Goal: Transaction & Acquisition: Purchase product/service

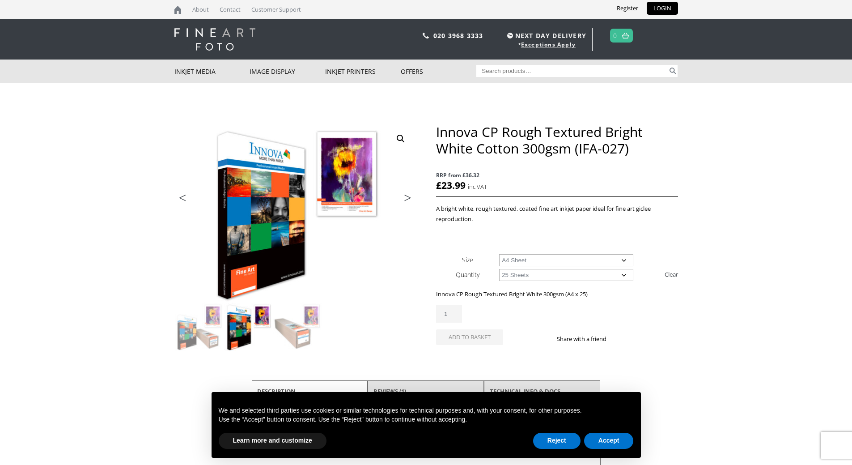
click at [494, 74] on input "Search for:" at bounding box center [571, 71] width 191 height 12
type input "caoted paper"
click at [668, 65] on button "Search" at bounding box center [673, 71] width 10 height 12
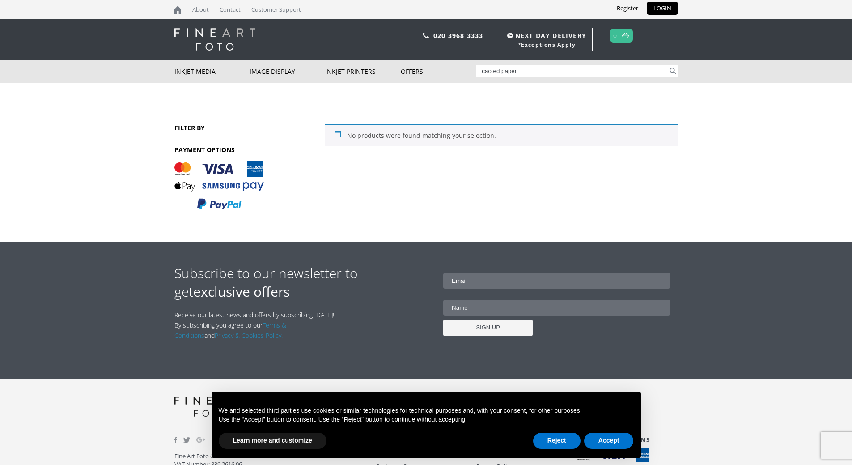
click at [491, 72] on input "caoted paper" at bounding box center [571, 71] width 191 height 12
type input "coated paper"
click at [668, 65] on button "Search" at bounding box center [673, 71] width 10 height 12
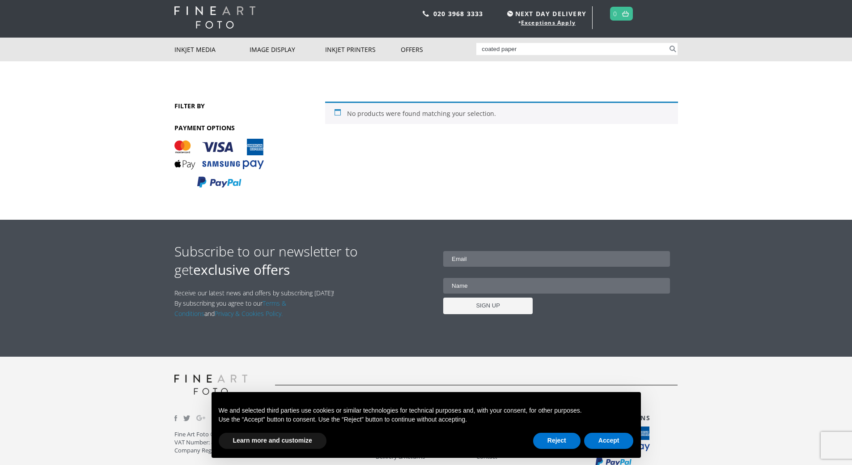
scroll to position [44, 0]
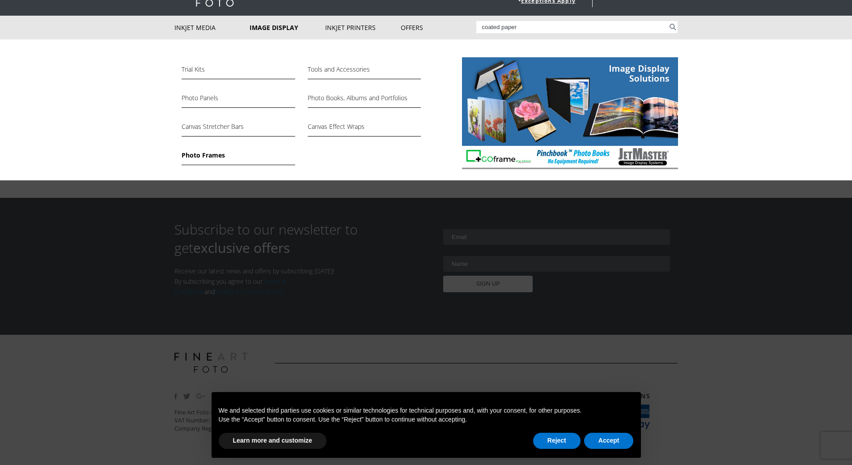
click at [217, 153] on link "Photo Frames" at bounding box center [238, 157] width 113 height 15
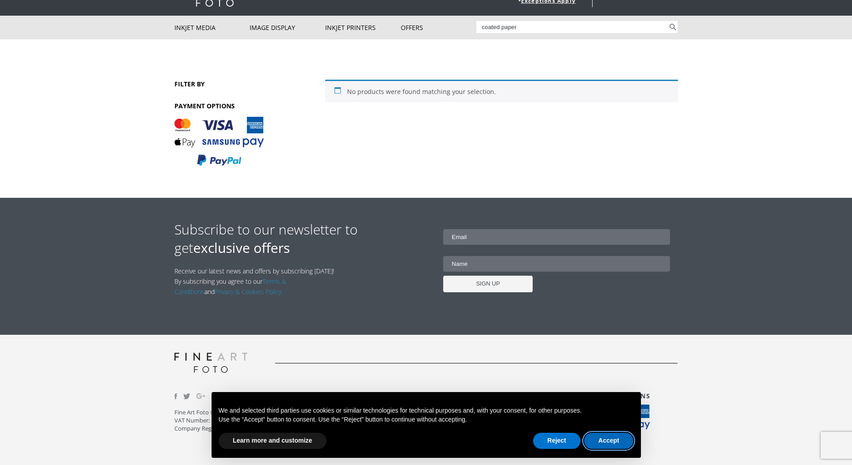
click at [618, 442] on button "Accept" at bounding box center [609, 440] width 50 height 16
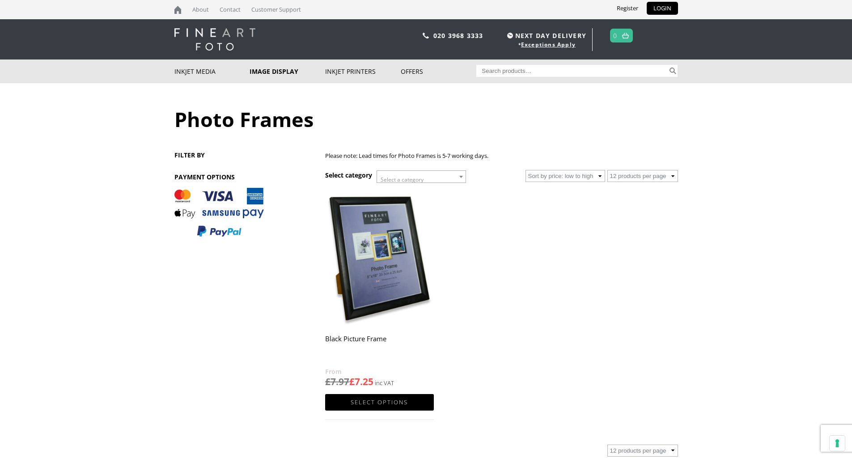
click at [461, 177] on b at bounding box center [461, 177] width 4 height 2
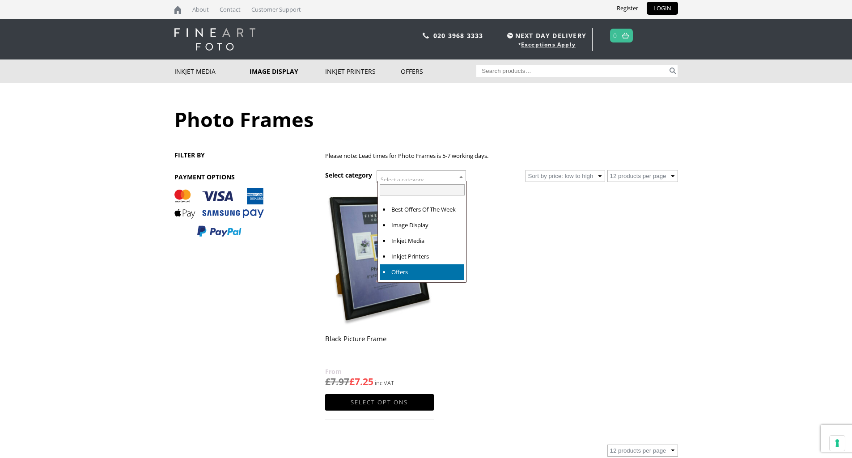
select select "offers"
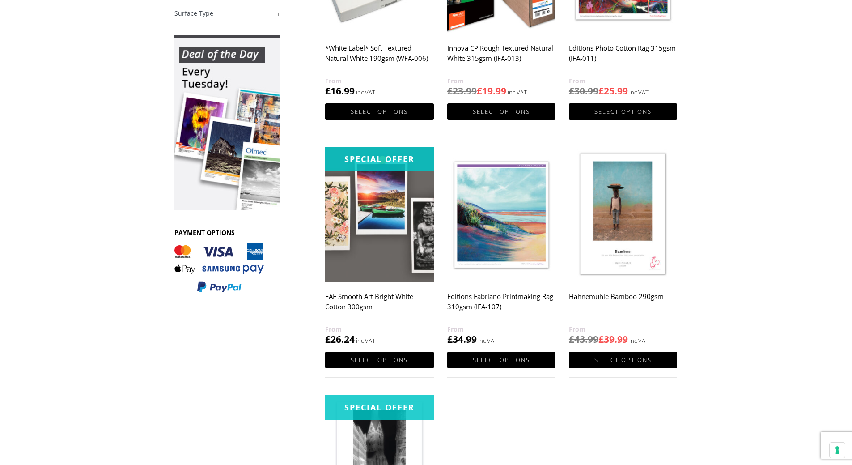
scroll to position [268, 0]
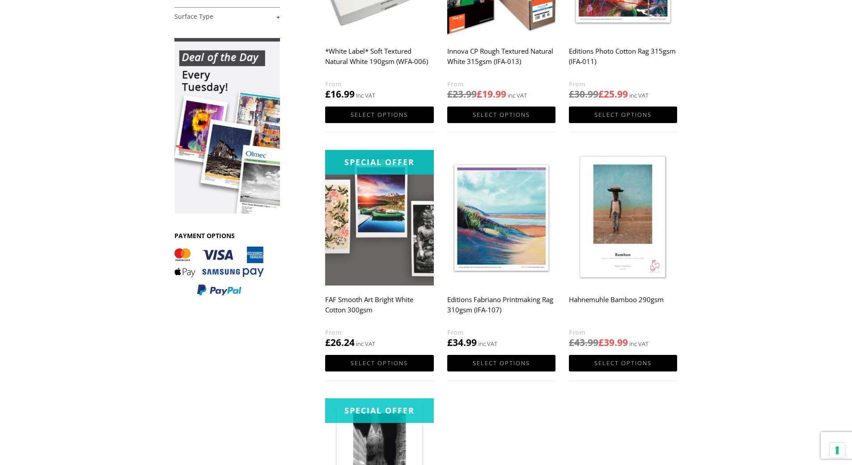
click at [389, 241] on img at bounding box center [379, 217] width 108 height 135
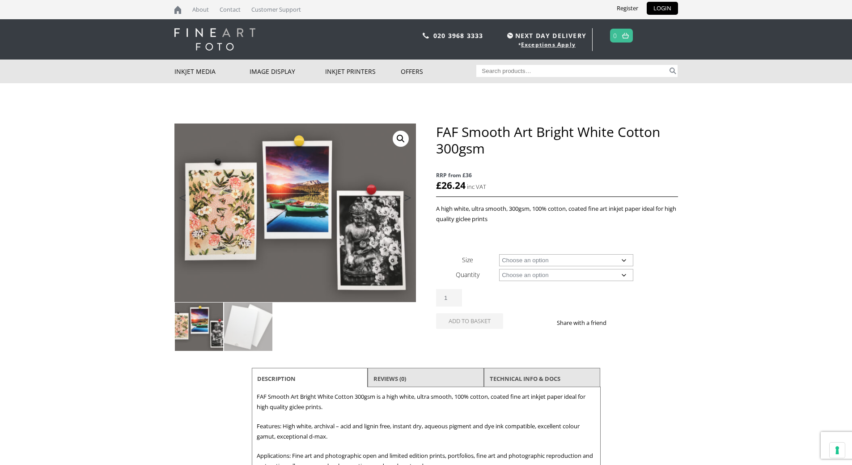
click at [626, 261] on select "Choose an option A4 Sheet A3 Sheet A3+ Sheet A2 Sheet" at bounding box center [566, 260] width 134 height 12
click at [499, 254] on select "Choose an option A4 Sheet A3 Sheet A3+ Sheet A2 Sheet" at bounding box center [566, 260] width 134 height 12
select select "a4-sheet"
click at [621, 275] on select "Choose an option 25 Sheets" at bounding box center [566, 275] width 134 height 12
select select "25-sheets"
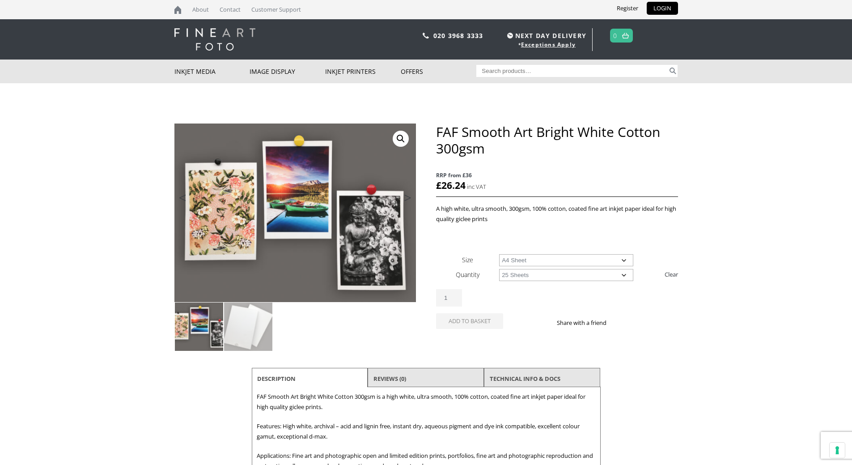
click at [499, 269] on select "Choose an option 25 Sheets" at bounding box center [566, 275] width 134 height 12
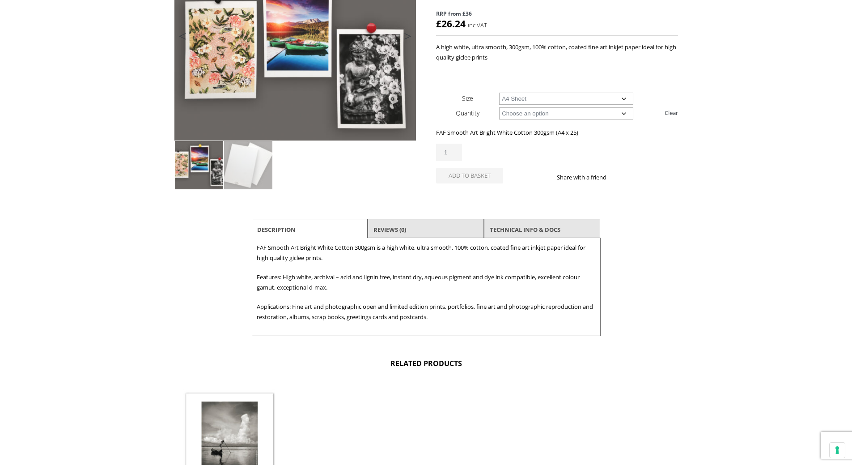
scroll to position [89, 0]
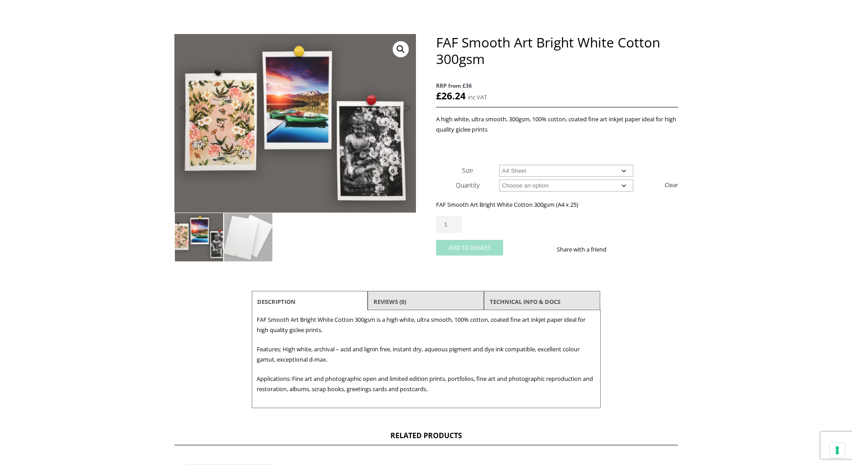
click at [465, 249] on button "Add to basket" at bounding box center [469, 248] width 67 height 16
click at [621, 186] on select "Choose an option 25 Sheets" at bounding box center [566, 185] width 134 height 12
click at [625, 169] on select "Choose an option A4 Sheet A3 Sheet A3+ Sheet A2 Sheet" at bounding box center [566, 171] width 134 height 12
click at [499, 165] on select "Choose an option A4 Sheet A3 Sheet A3+ Sheet A2 Sheet" at bounding box center [566, 171] width 134 height 12
click at [620, 169] on select "Choose an option A4 Sheet A3 Sheet A3+ Sheet A2 Sheet" at bounding box center [566, 171] width 134 height 12
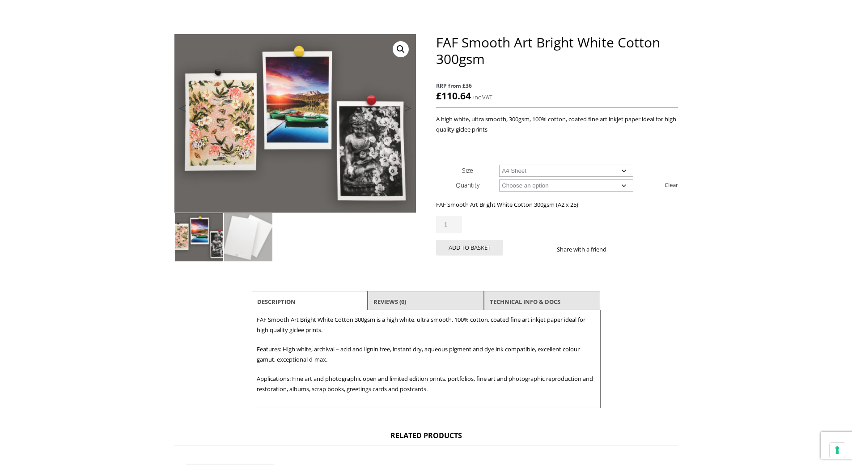
click at [499, 165] on select "Choose an option A4 Sheet A3 Sheet A3+ Sheet A2 Sheet" at bounding box center [566, 171] width 134 height 12
select select "a4-sheet"
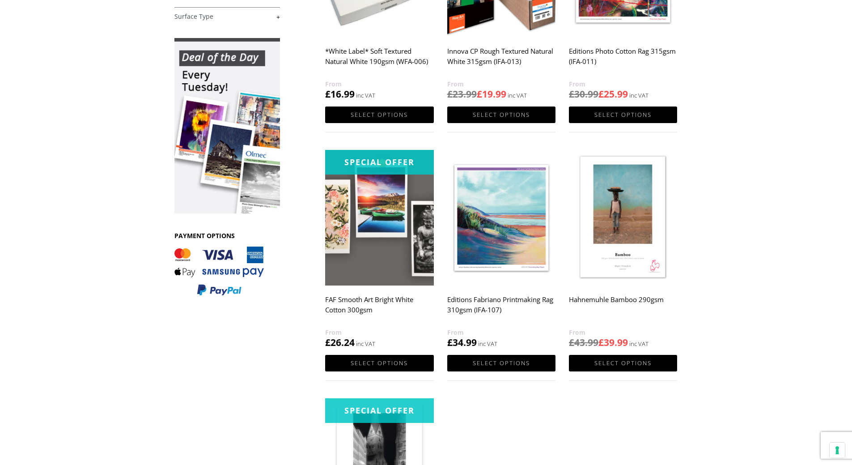
click at [518, 248] on img at bounding box center [501, 217] width 108 height 135
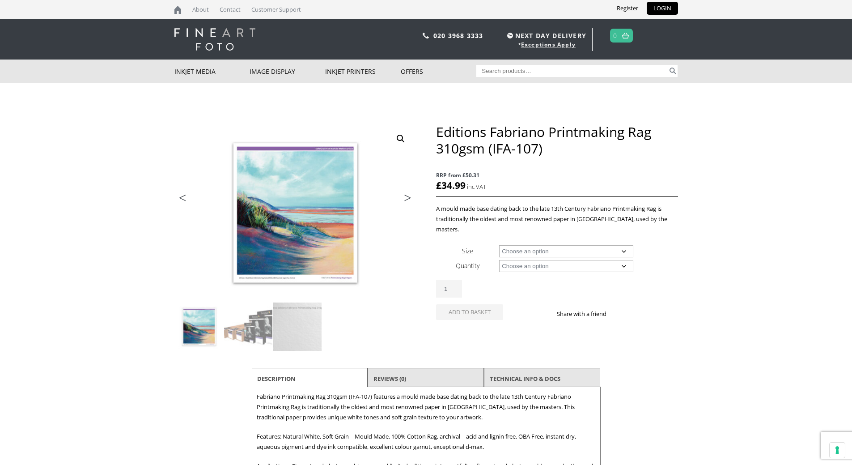
scroll to position [89, 0]
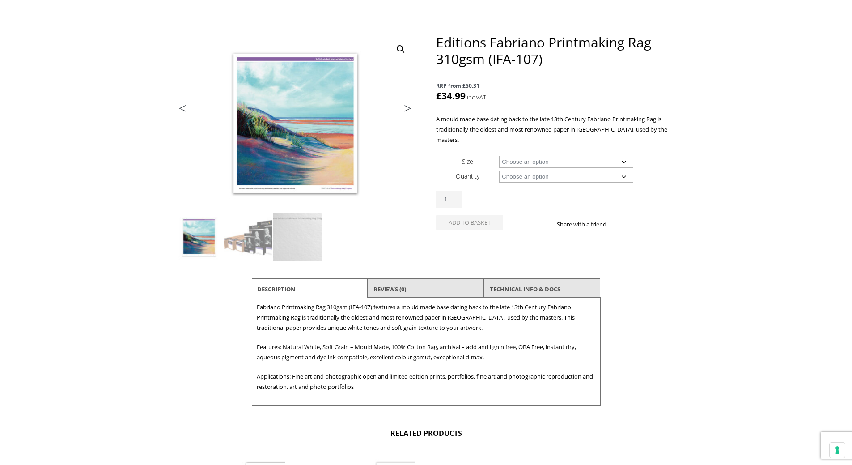
click at [624, 156] on select "Choose an option A4 Sheet A3 Sheet A3+ Sheet A2 Sheet 17" Wide Roll 24" Wide Ro…" at bounding box center [566, 162] width 134 height 12
click at [499, 156] on select "Choose an option A4 Sheet A3 Sheet A3+ Sheet A2 Sheet 17" Wide Roll 24" Wide Ro…" at bounding box center [566, 162] width 134 height 12
select select "a4-sheet"
click at [474, 215] on button "Add to basket" at bounding box center [469, 223] width 67 height 16
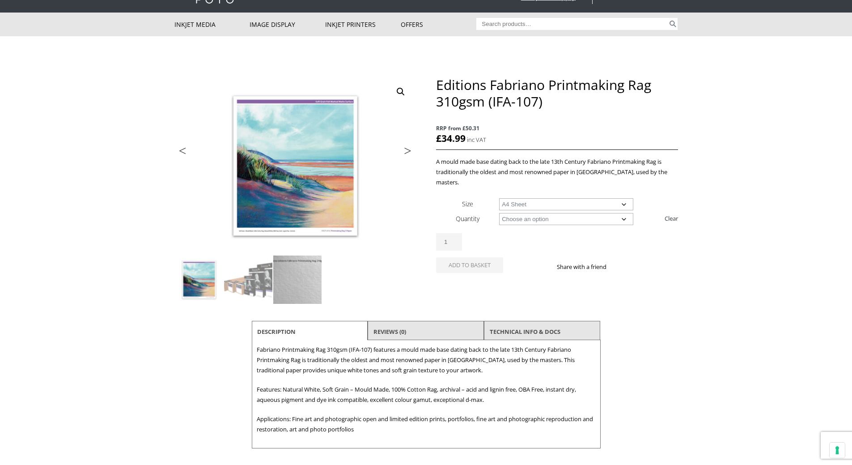
scroll to position [0, 0]
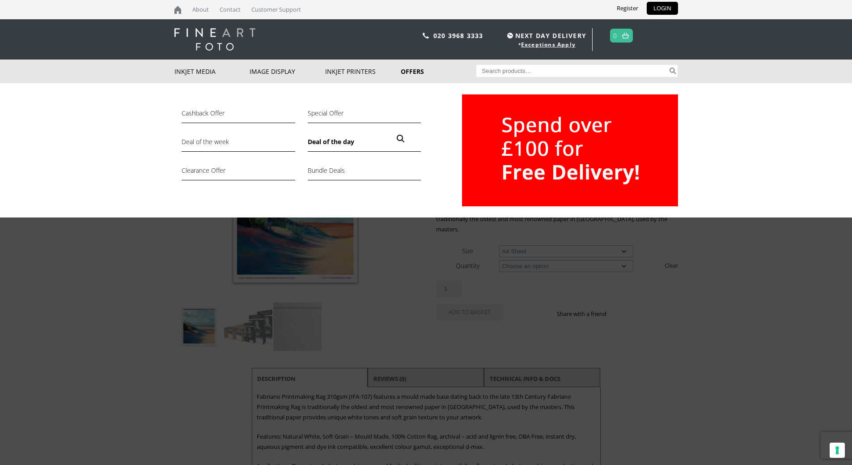
click at [329, 142] on link "Deal of the day" at bounding box center [364, 143] width 113 height 15
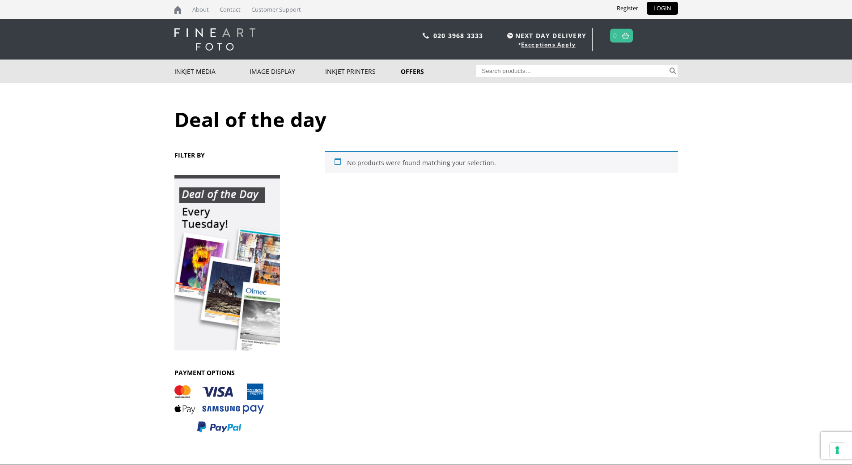
click at [249, 286] on img at bounding box center [227, 262] width 106 height 175
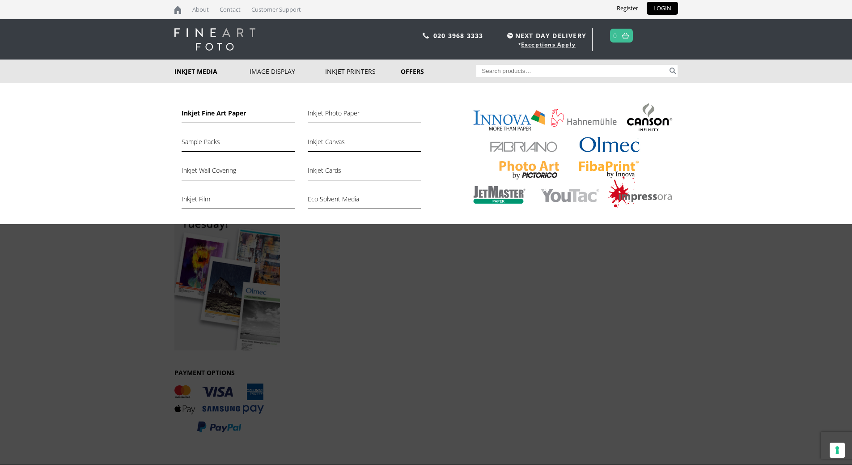
click at [204, 116] on link "Inkjet Fine Art Paper" at bounding box center [238, 115] width 113 height 15
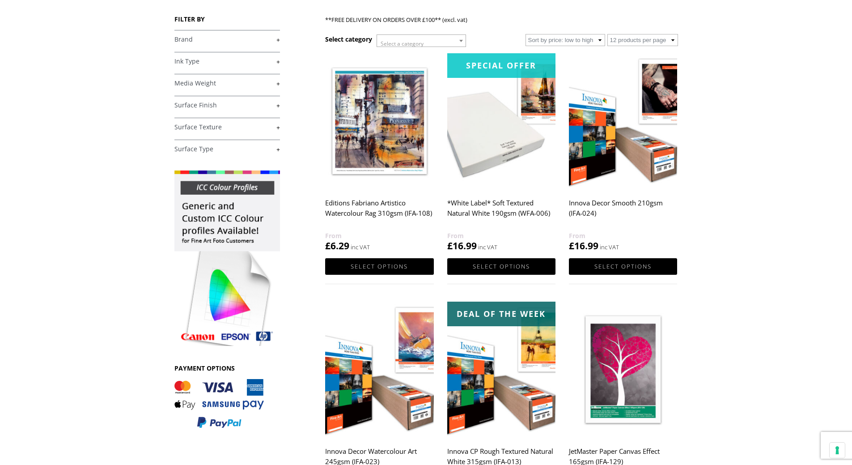
scroll to position [134, 0]
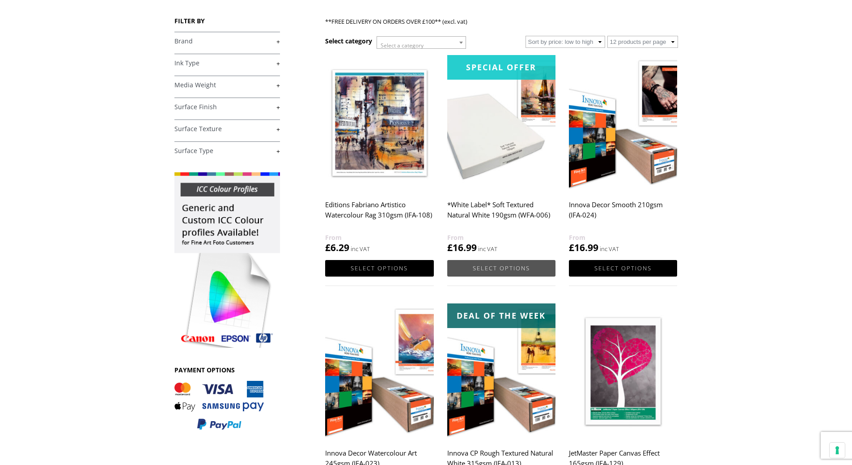
click at [499, 269] on link "Select options" at bounding box center [501, 268] width 108 height 17
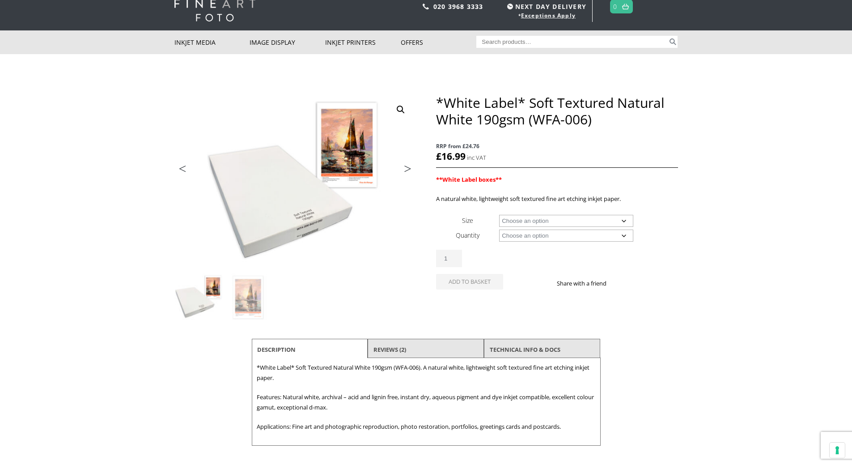
scroll to position [45, 0]
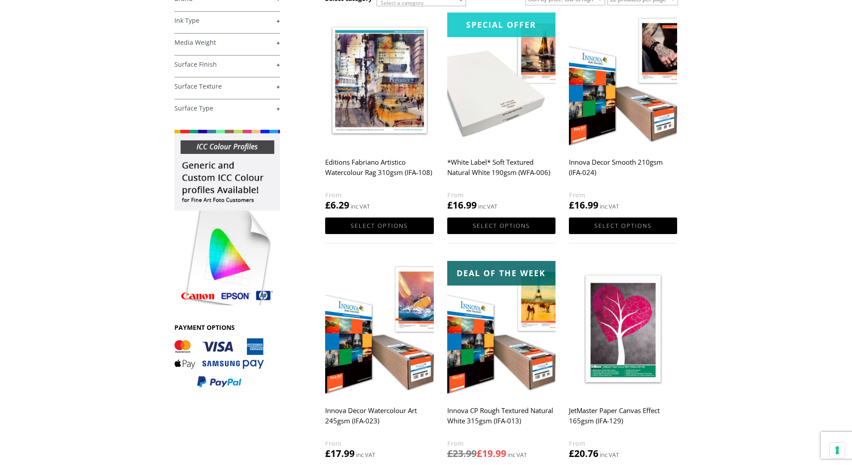
scroll to position [224, 0]
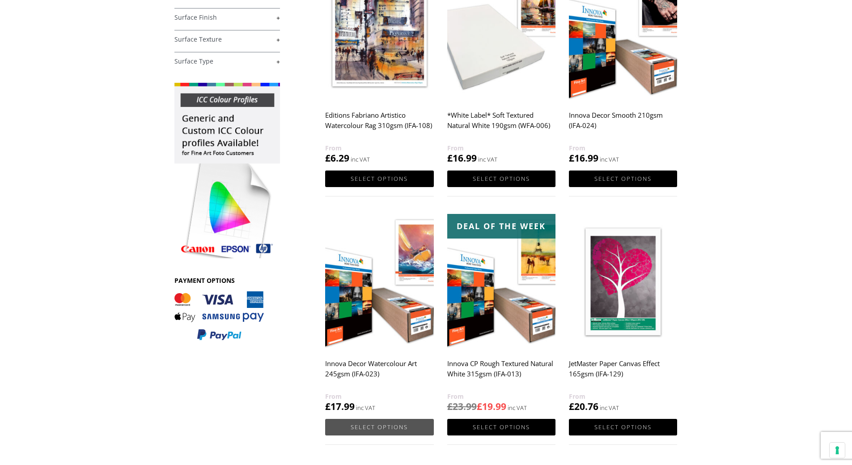
click at [372, 427] on link "Select options" at bounding box center [379, 427] width 108 height 17
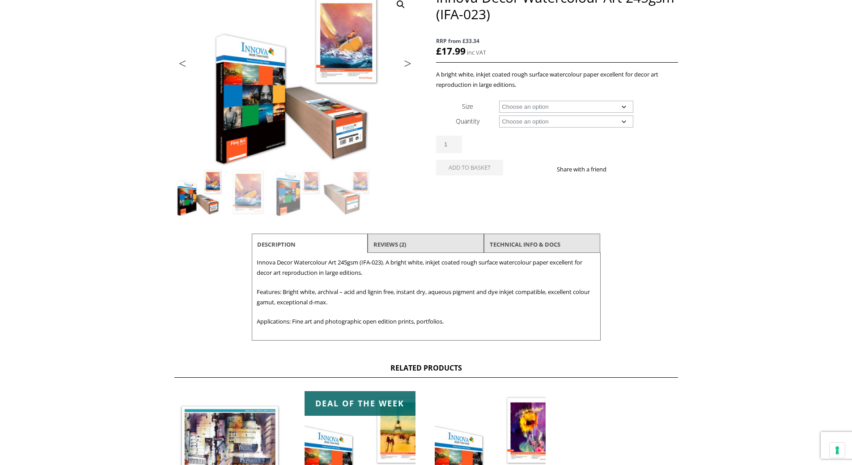
scroll to position [89, 0]
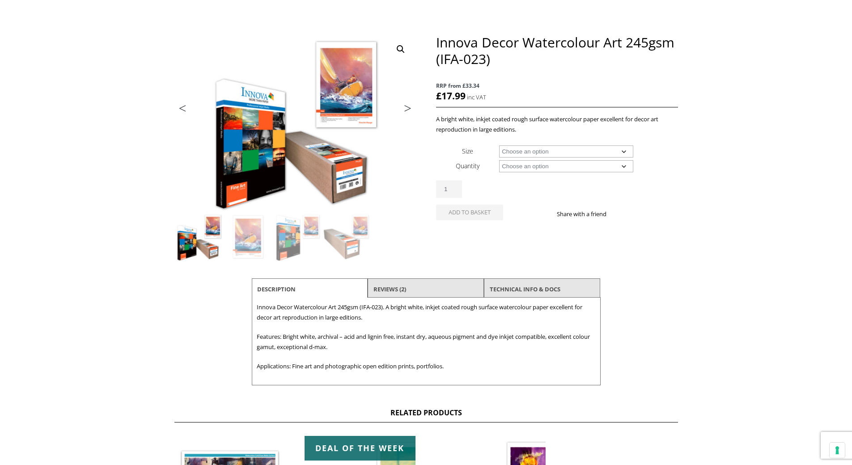
click at [624, 152] on select "Choose an option A4 Sheet A3 Sheet A3+ Sheet A2 Sheet 17" Wide Roll 24" Wide Ro…" at bounding box center [566, 151] width 134 height 12
click at [499, 145] on select "Choose an option A4 Sheet A3 Sheet A3+ Sheet A2 Sheet 17" Wide Roll 24" Wide Ro…" at bounding box center [566, 151] width 134 height 12
select select "a4-sheet"
click at [624, 168] on select "Choose an option 25 Sheets" at bounding box center [566, 166] width 134 height 12
select select "25-sheets"
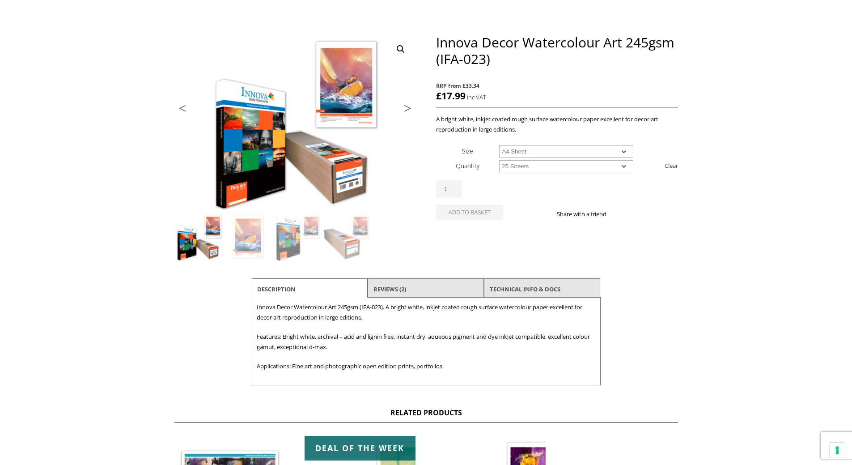
click at [499, 160] on select "Choose an option 25 Sheets" at bounding box center [566, 166] width 134 height 12
select select "a4-sheet"
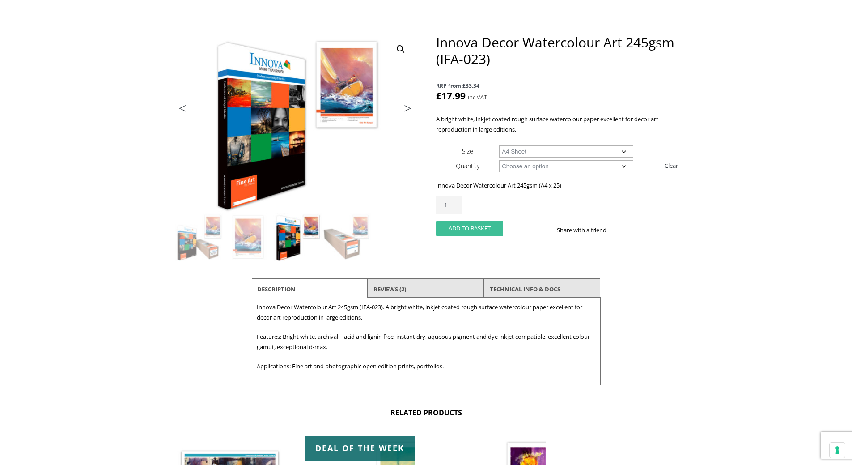
click at [474, 232] on button "Add to basket" at bounding box center [469, 228] width 67 height 16
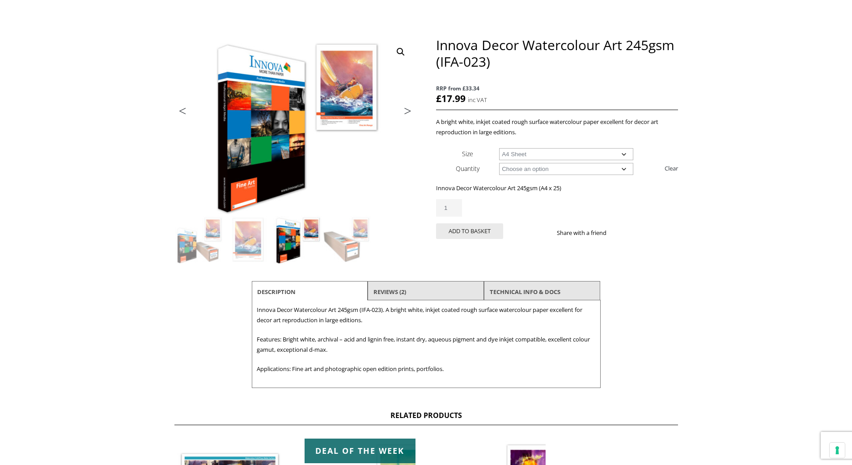
scroll to position [0, 0]
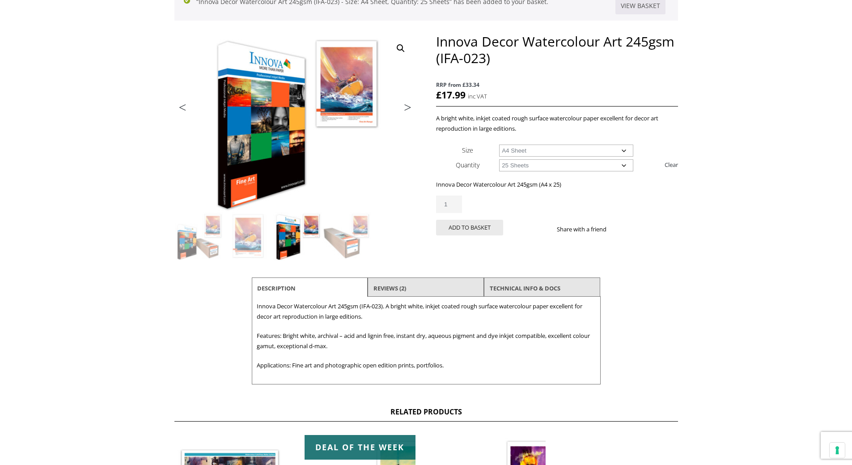
scroll to position [134, 0]
click at [395, 287] on link "Reviews (2)" at bounding box center [389, 287] width 33 height 16
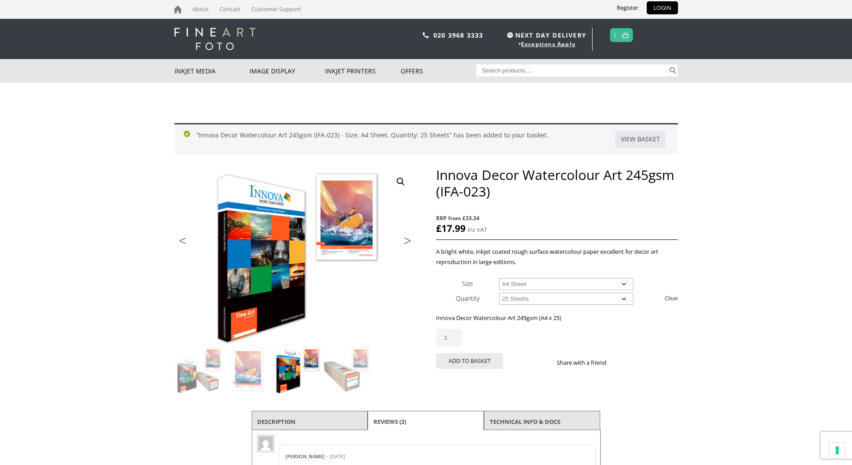
scroll to position [0, 0]
click at [614, 35] on link "1" at bounding box center [615, 35] width 4 height 13
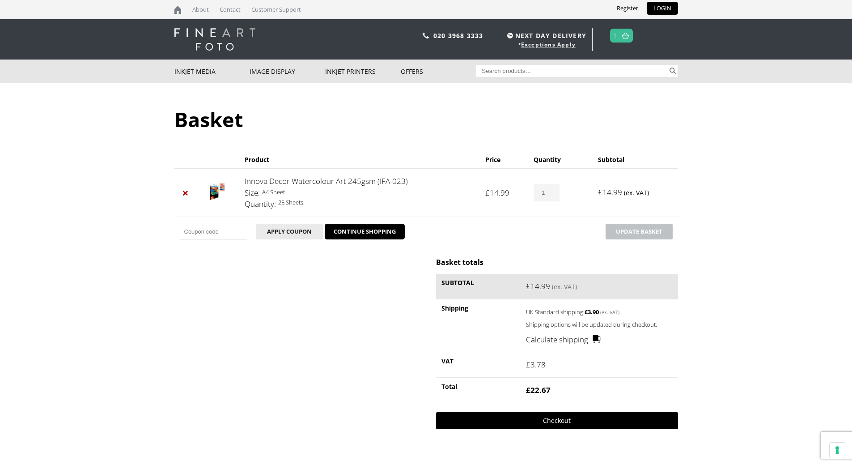
click at [561, 423] on link "Checkout" at bounding box center [556, 420] width 241 height 17
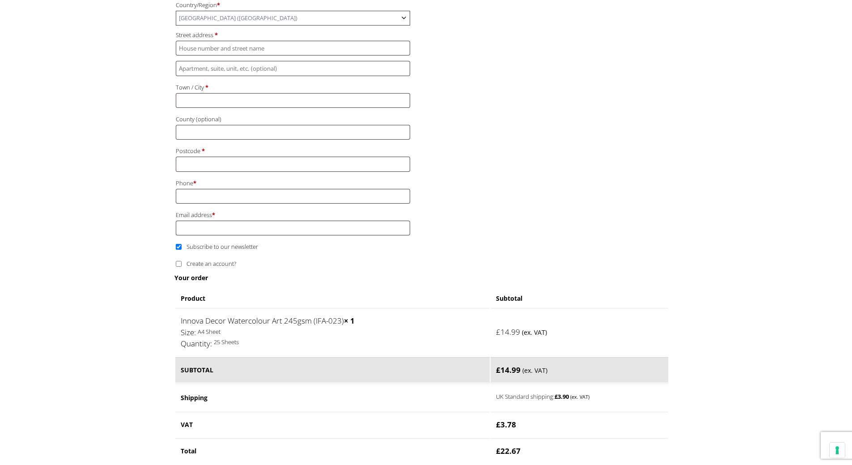
scroll to position [313, 0]
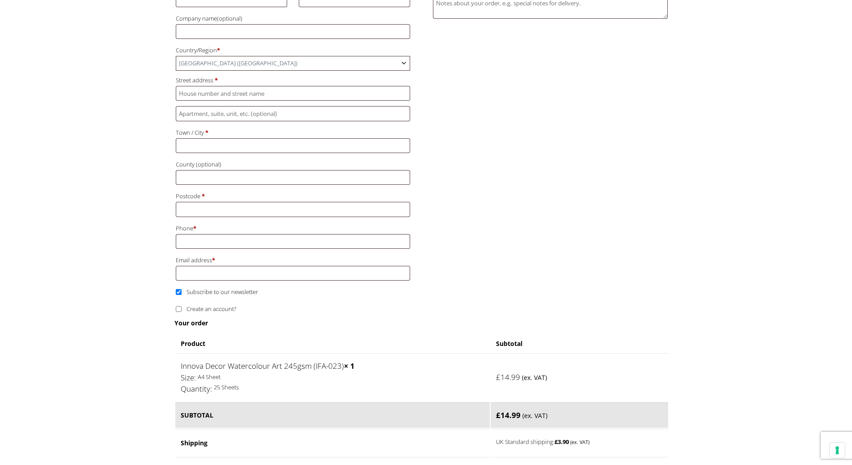
click at [177, 310] on input "Create an account?" at bounding box center [179, 309] width 6 height 6
checkbox input "true"
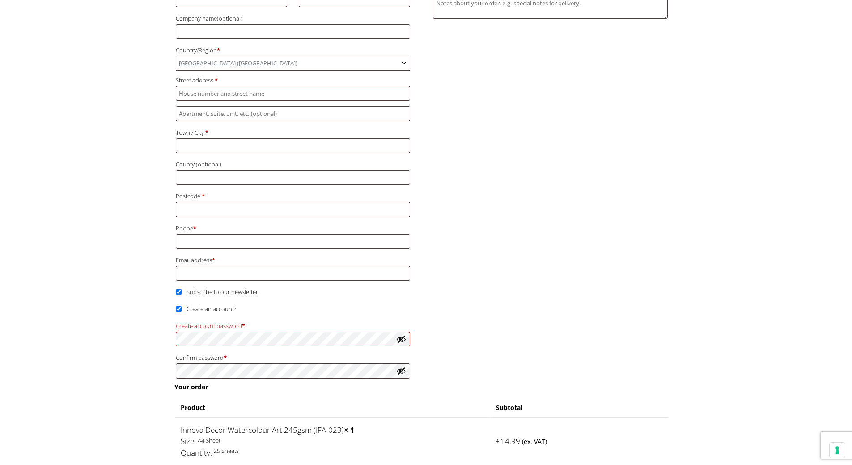
click at [646, 419] on td "£ 14.99 (ex. VAT)" at bounding box center [580, 441] width 178 height 48
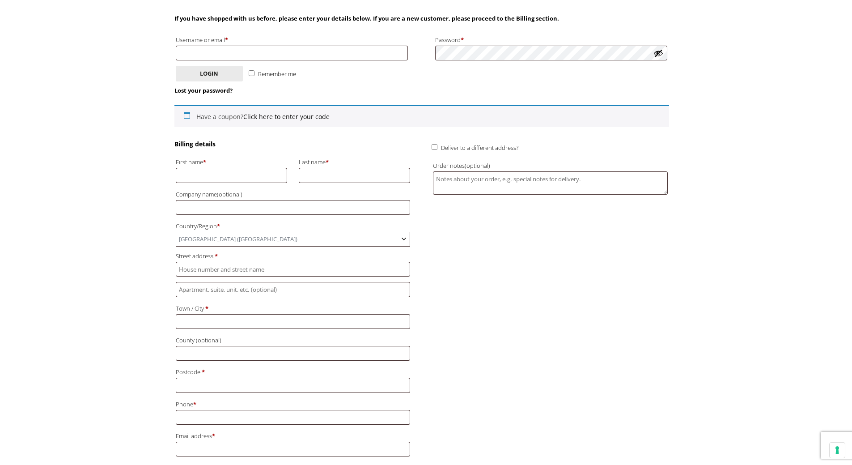
scroll to position [45, 0]
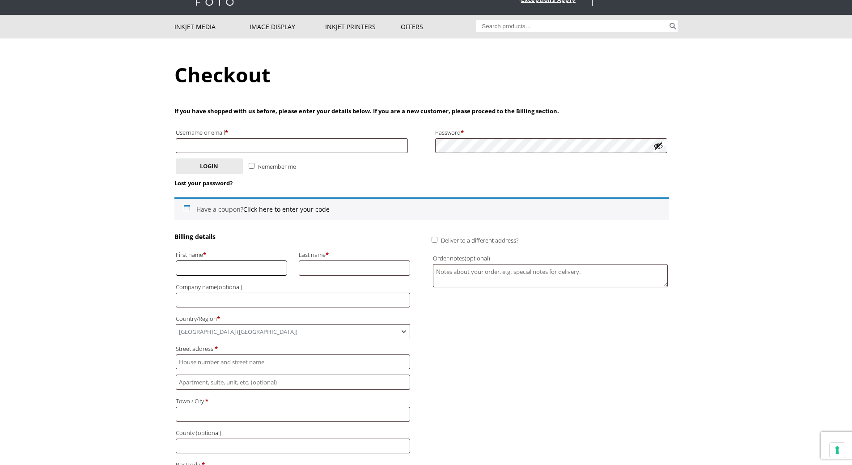
click at [265, 270] on input "First name *" at bounding box center [232, 267] width 112 height 15
type input "[PERSON_NAME]"
type input "[EMAIL_ADDRESS][DOMAIN_NAME]"
type input "yih"
type input "[STREET_ADDRESS]"
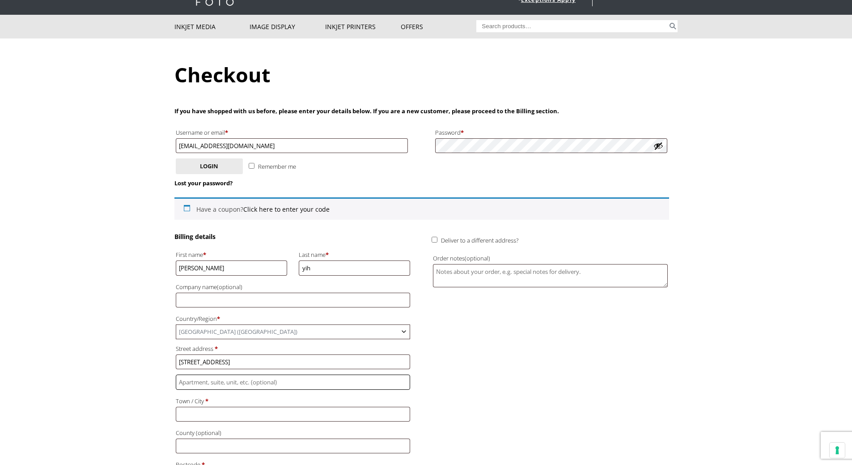
type input "[PERSON_NAME]"
type input "[GEOGRAPHIC_DATA]"
type input "PR2 3PX"
type input "[PHONE_NUMBER]"
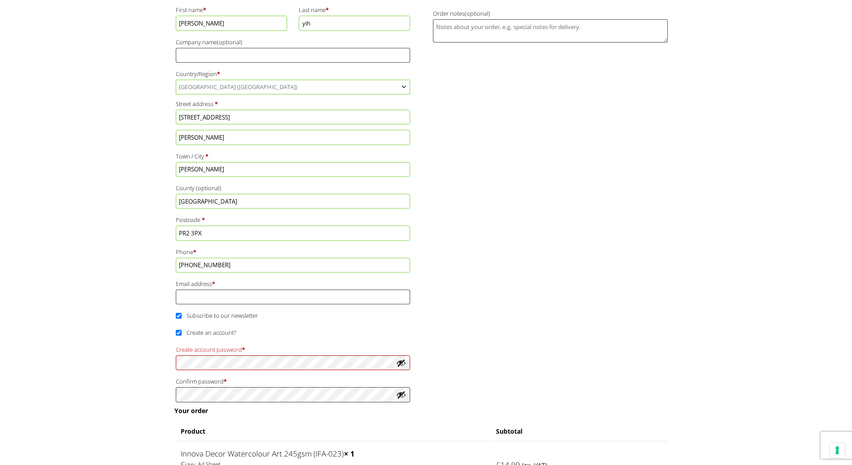
scroll to position [358, 0]
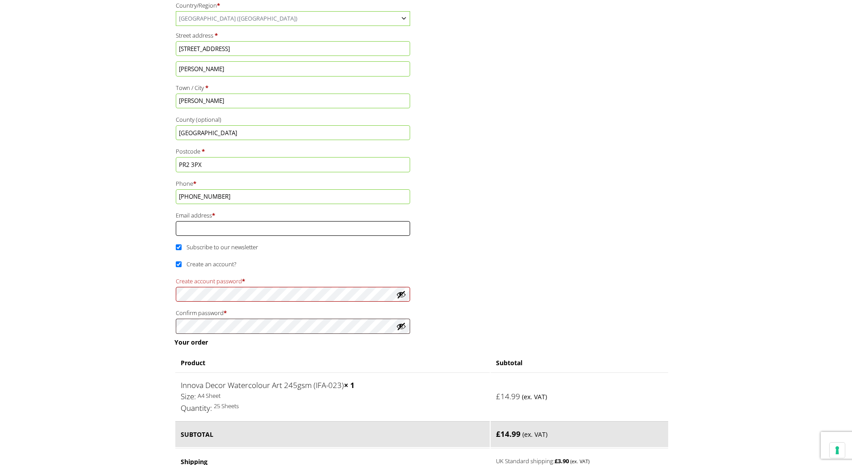
click at [295, 230] on input "Email address *" at bounding box center [293, 228] width 235 height 15
type input "[EMAIL_ADDRESS][DOMAIN_NAME]"
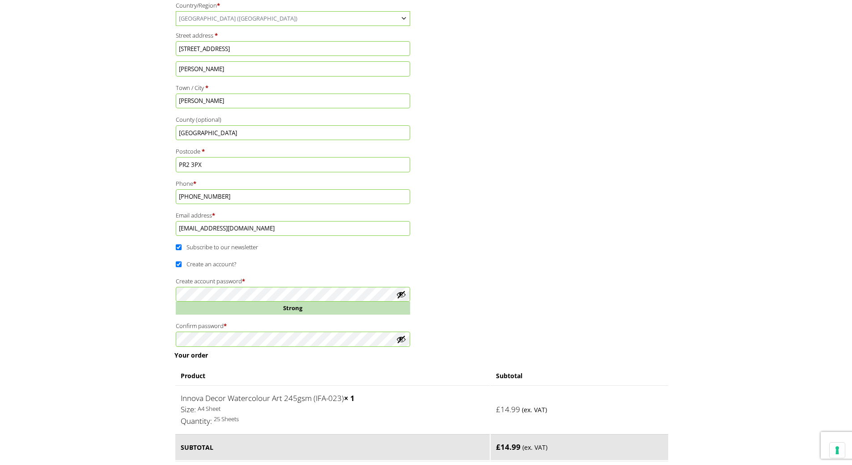
click at [403, 339] on button "Show password" at bounding box center [401, 339] width 10 height 10
click at [400, 294] on button "Show password" at bounding box center [401, 294] width 10 height 10
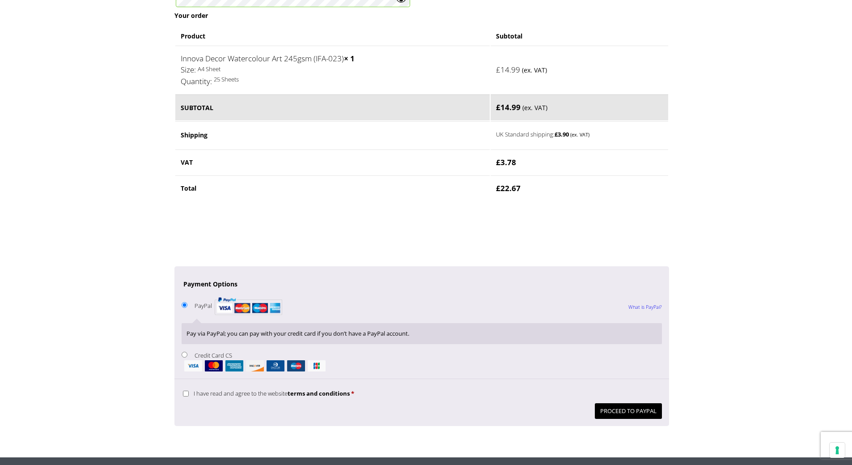
scroll to position [760, 0]
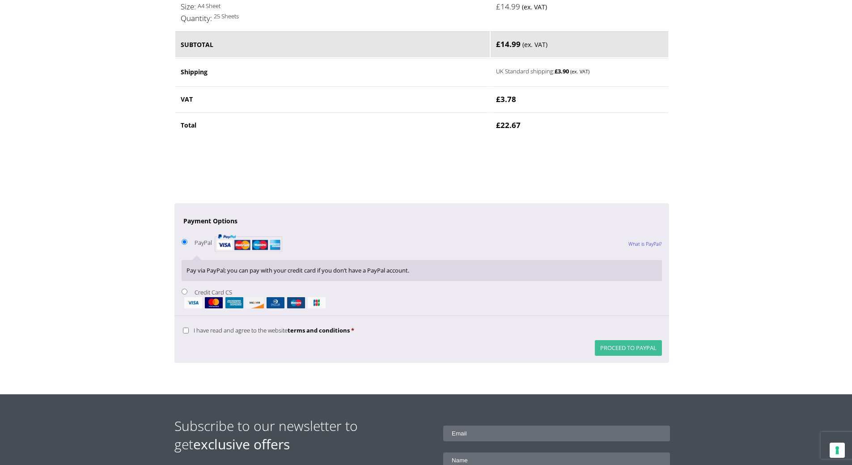
click at [612, 354] on button "Proceed to PayPal" at bounding box center [628, 348] width 67 height 16
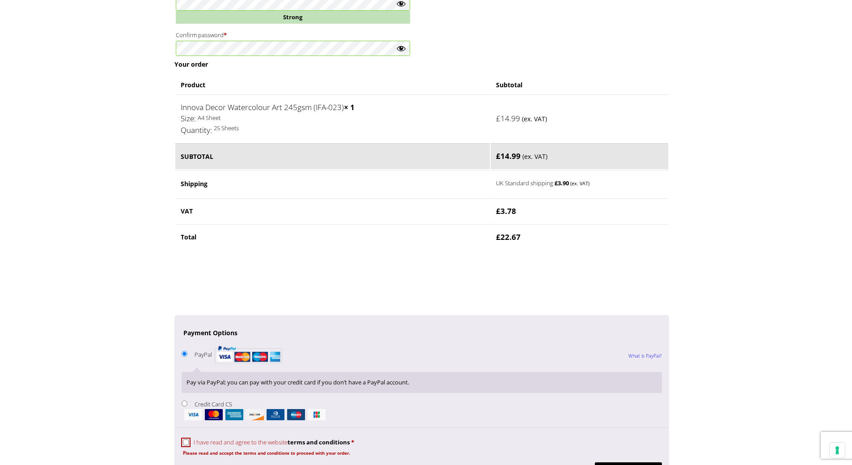
scroll to position [769, 0]
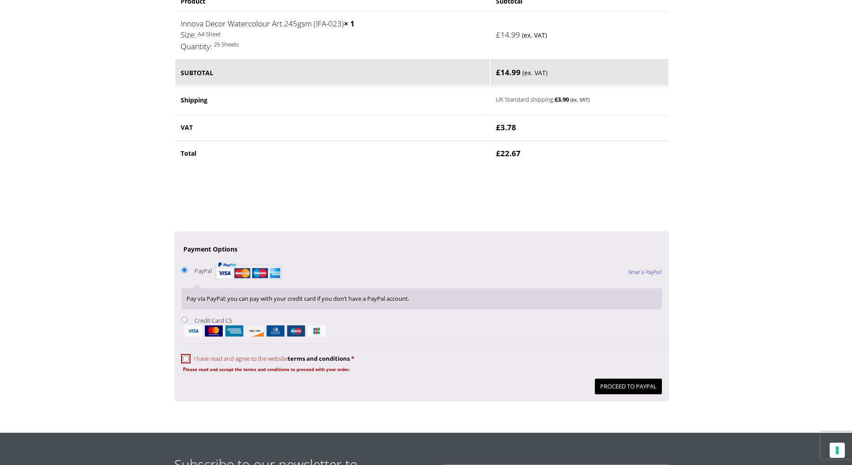
click at [186, 360] on input "I have read and agree to the website terms and conditions *" at bounding box center [186, 359] width 6 height 6
checkbox input "true"
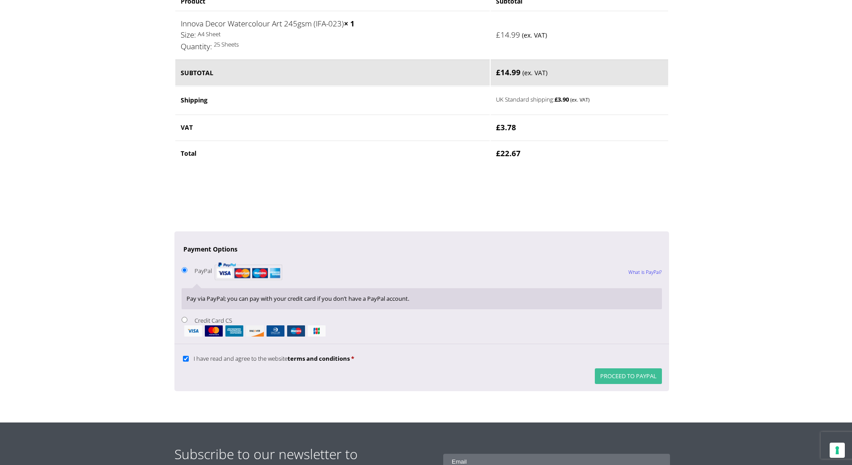
click at [619, 377] on button "Proceed to PayPal" at bounding box center [628, 376] width 67 height 16
